Goal: Task Accomplishment & Management: Use online tool/utility

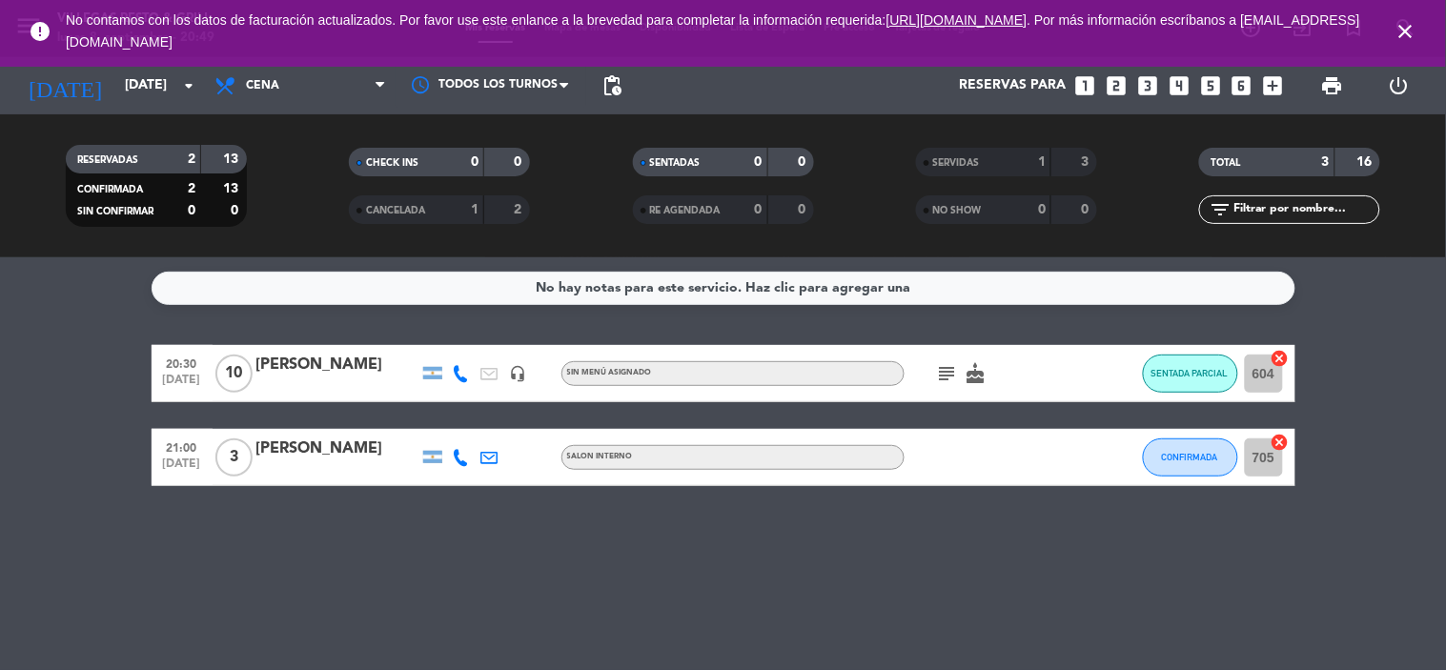
click at [1399, 40] on icon "close" at bounding box center [1406, 31] width 23 height 23
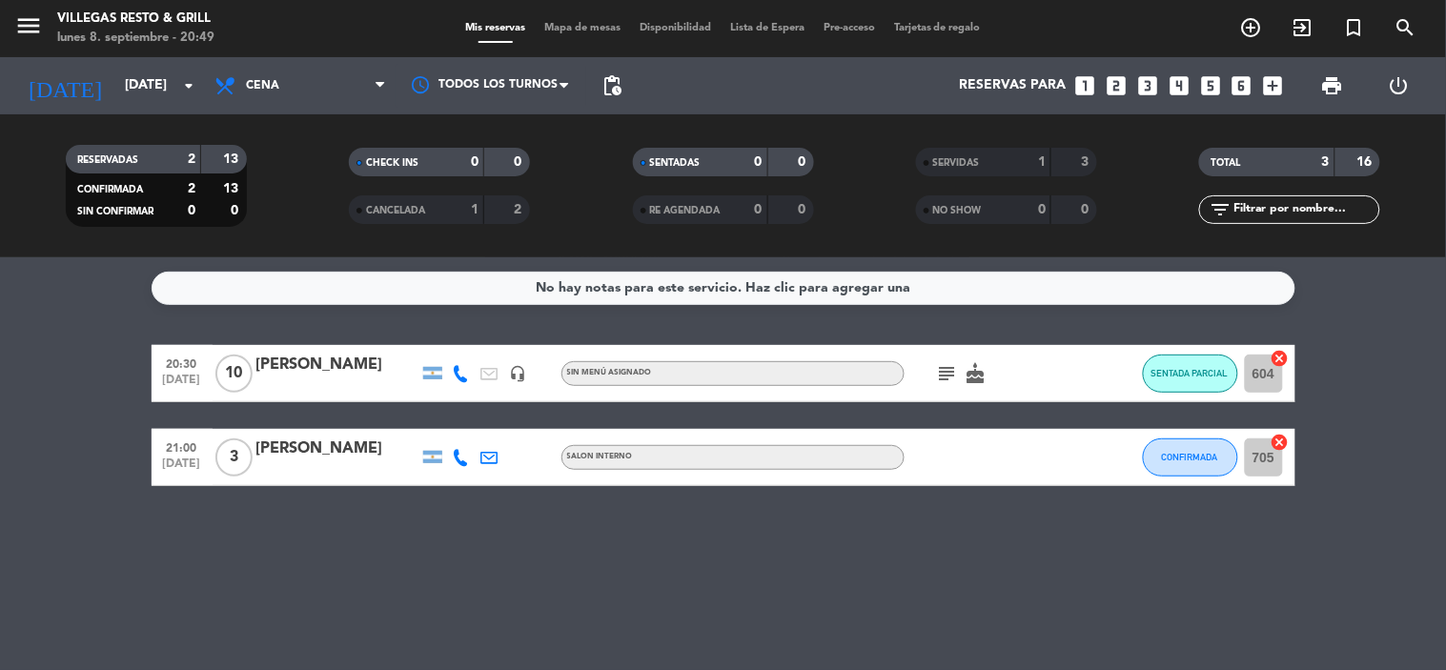
click at [589, 42] on div "menu [PERSON_NAME] Resto & Grill [DATE] 8. septiembre - 20:49 Mis reservas Mapa…" at bounding box center [723, 28] width 1446 height 57
click at [589, 33] on div "Mis reservas Mapa de mesas Disponibilidad Lista de Espera Pre-acceso Tarjetas d…" at bounding box center [723, 28] width 535 height 17
click at [589, 27] on span "Mapa de mesas" at bounding box center [582, 28] width 95 height 10
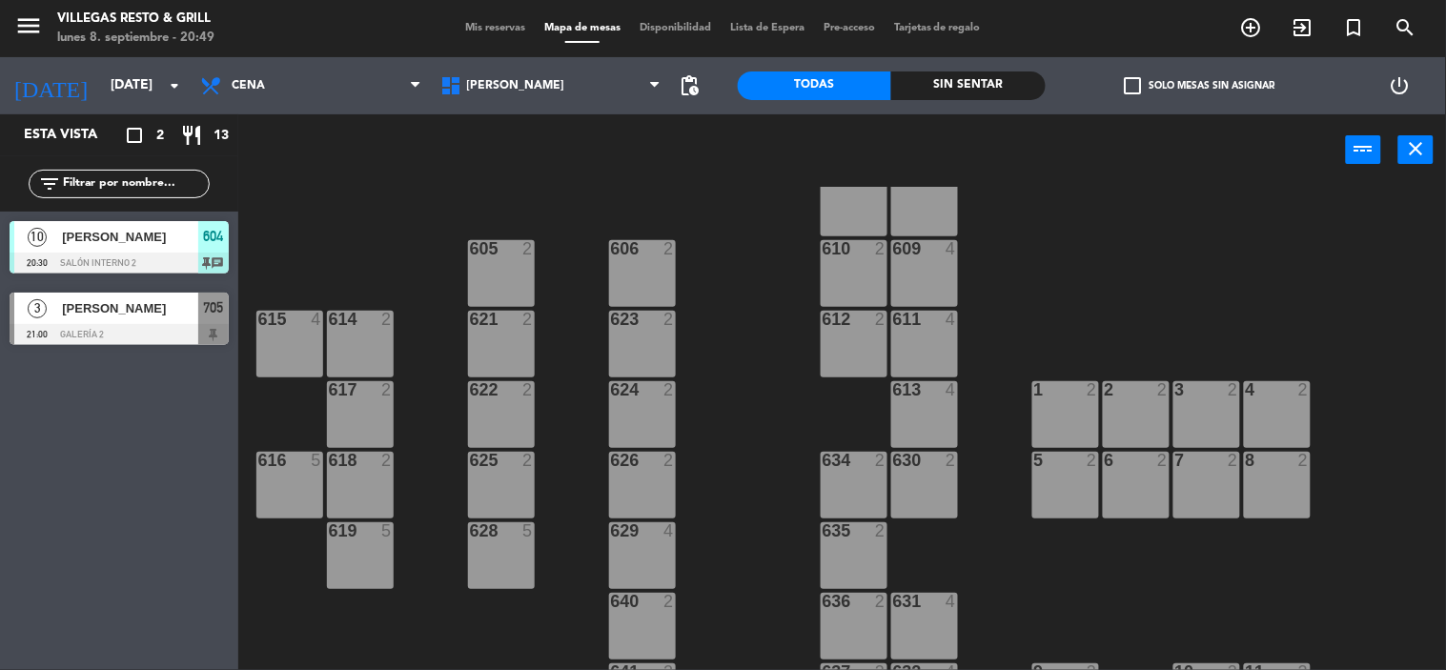
scroll to position [317, 0]
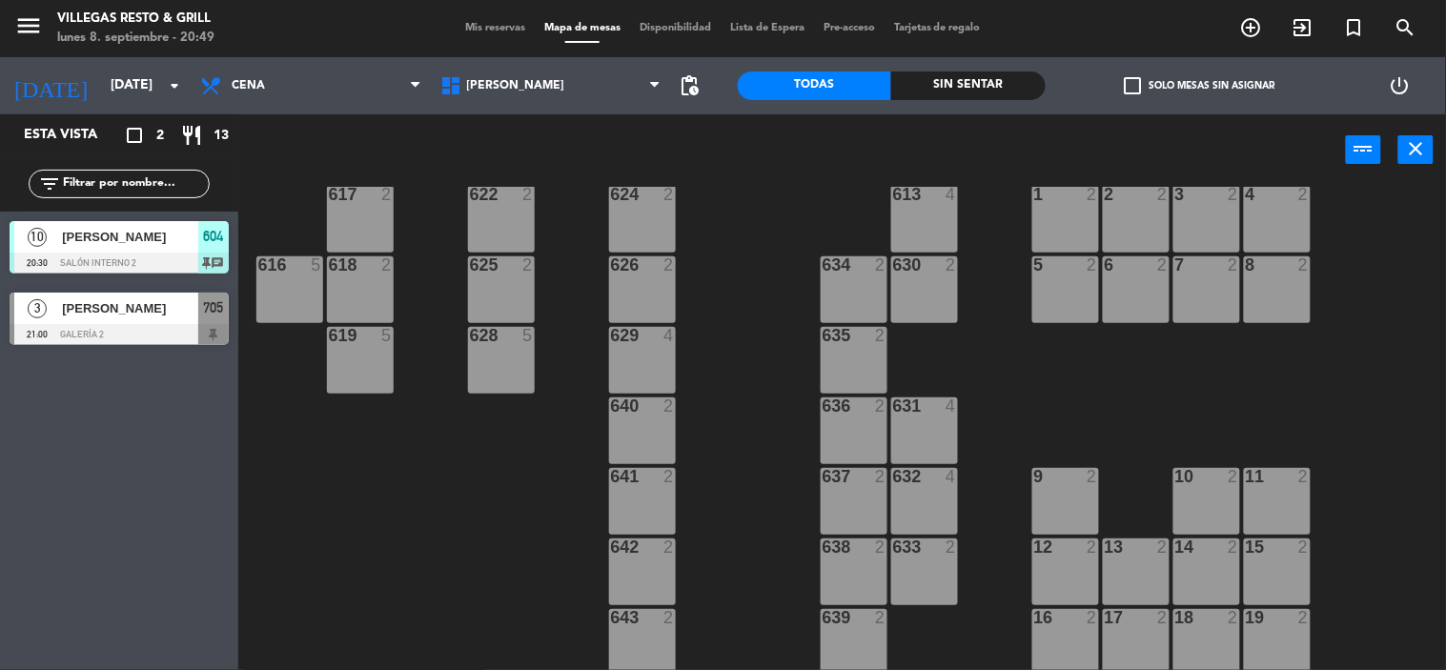
click at [200, 306] on div "3 [PERSON_NAME] 21:00 Galería 2 705" at bounding box center [119, 319] width 238 height 72
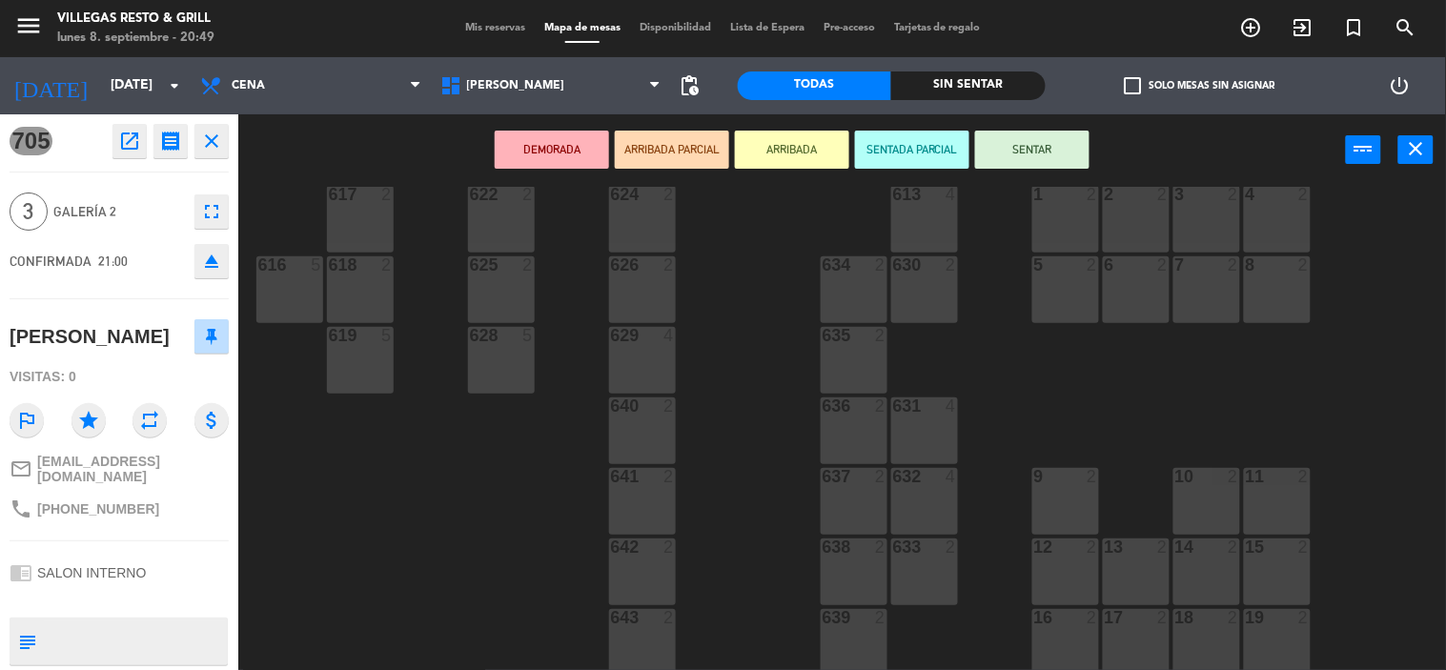
click at [931, 498] on div "632 4" at bounding box center [924, 501] width 67 height 67
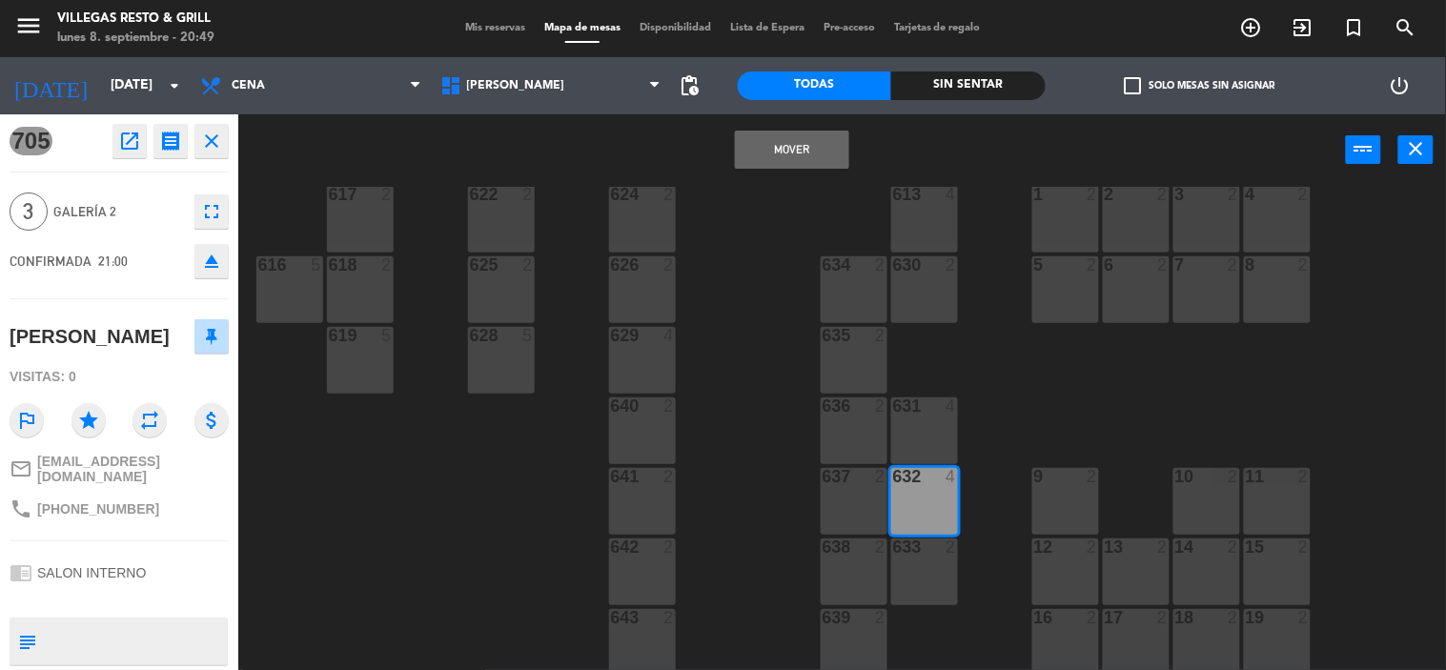
click at [820, 145] on button "Mover" at bounding box center [792, 150] width 114 height 38
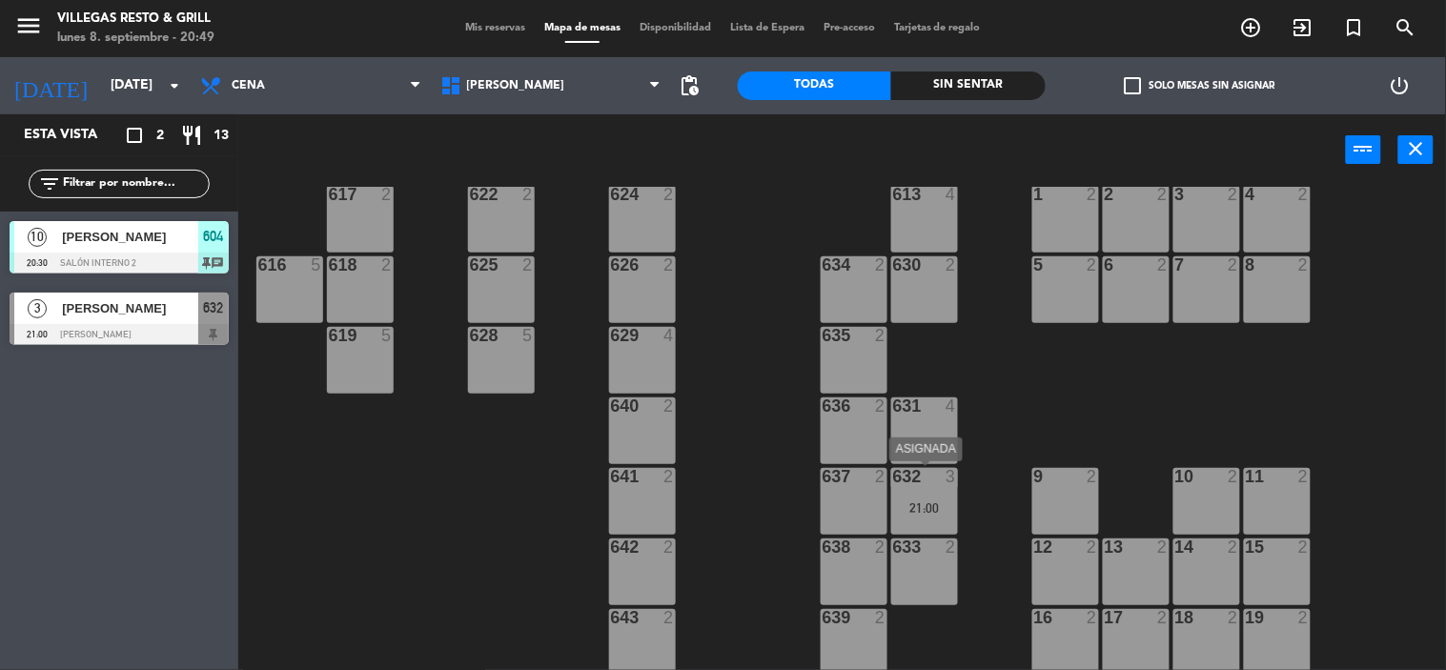
click at [948, 480] on div "3" at bounding box center [951, 476] width 11 height 17
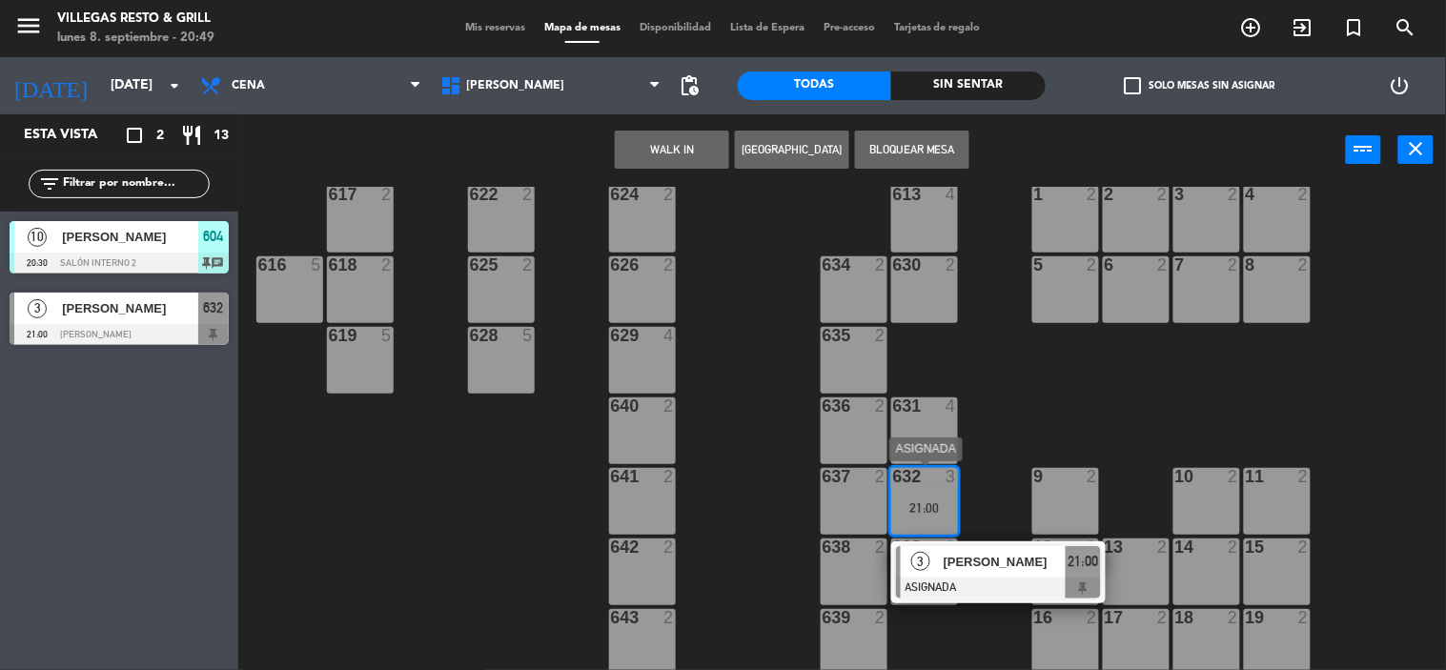
click at [971, 544] on div "3 [PERSON_NAME] ASIGNADA 21:00" at bounding box center [998, 573] width 215 height 62
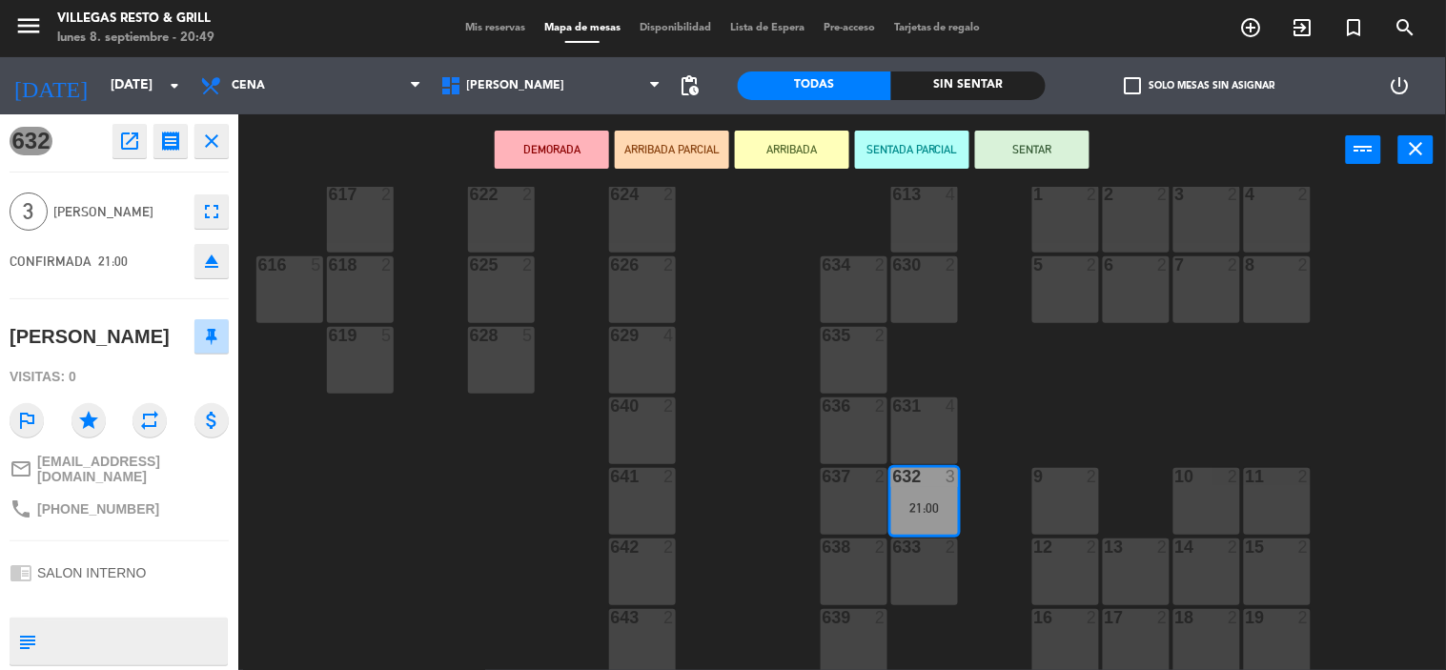
click at [1032, 159] on button "SENTAR" at bounding box center [1032, 150] width 114 height 38
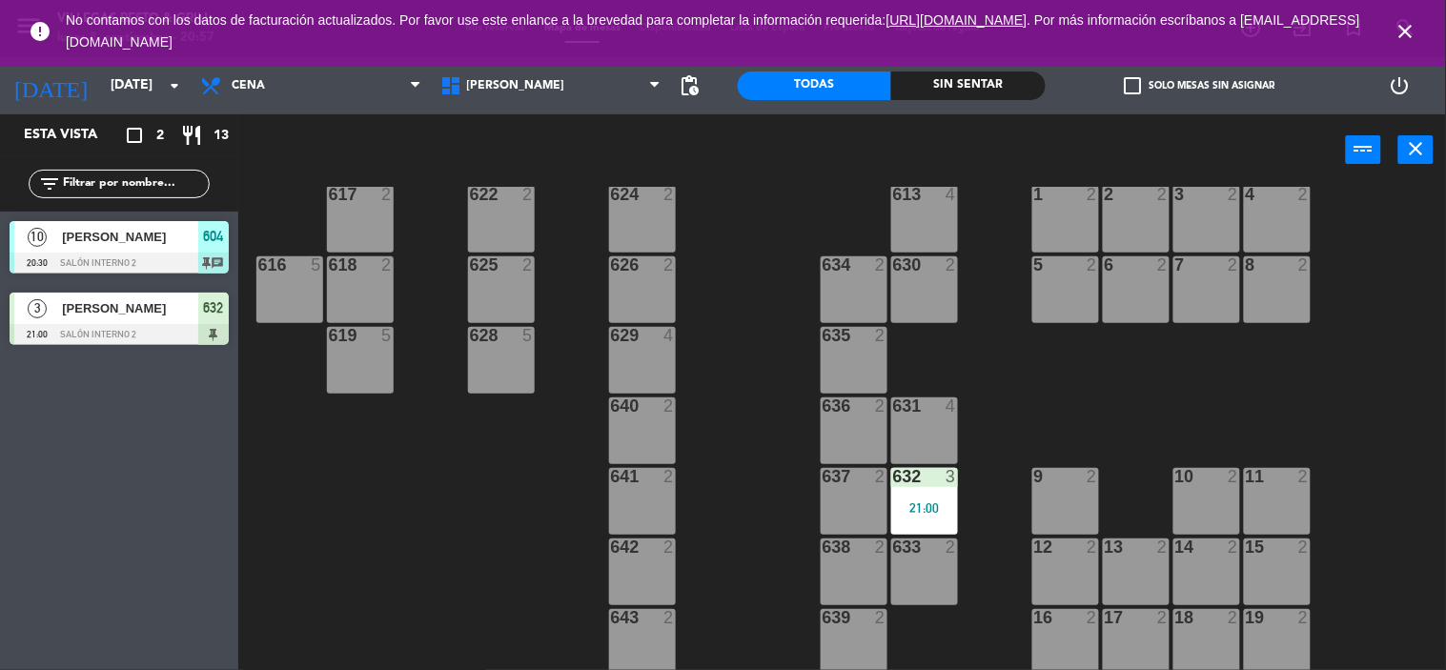
click at [445, 432] on div "602 7 603 2 604 10 20:30 608 2 607 4 605 2 606 2 610 2 609 4 621 2 623 2 614 2 …" at bounding box center [850, 429] width 1194 height 484
